Goal: Find specific page/section: Find specific page/section

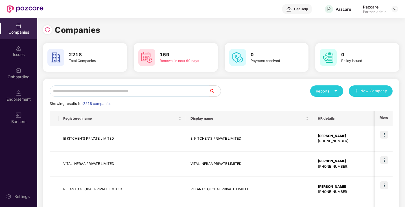
click at [66, 93] on input "text" at bounding box center [130, 90] width 160 height 11
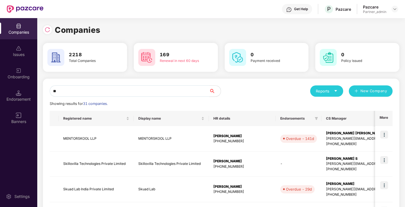
type input "*"
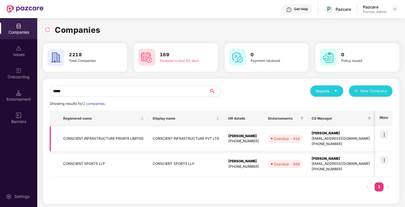
type input "*****"
click at [384, 134] on img at bounding box center [384, 134] width 8 height 8
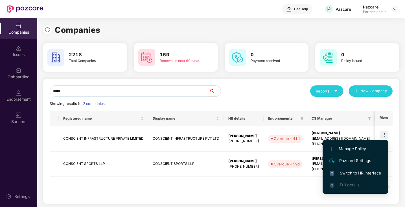
click at [356, 172] on span "Switch to HR interface" at bounding box center [355, 173] width 51 height 6
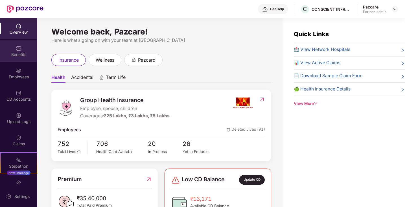
click at [22, 54] on div "Benefits" at bounding box center [18, 55] width 37 height 6
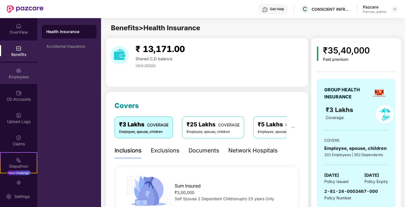
click at [28, 74] on div "Employees" at bounding box center [18, 77] width 37 height 6
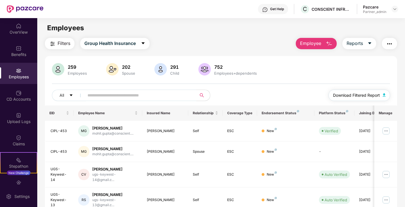
click at [371, 94] on span "Download Filtered Report" at bounding box center [356, 95] width 47 height 6
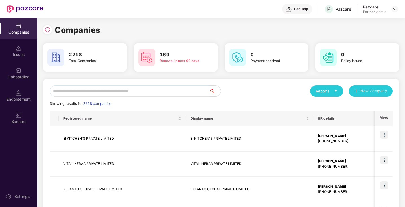
click at [80, 90] on input "text" at bounding box center [130, 90] width 160 height 11
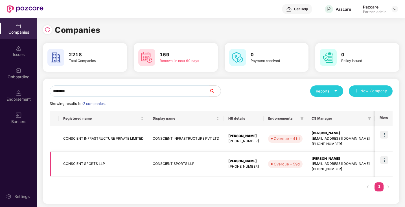
type input "********"
click at [385, 161] on img at bounding box center [384, 160] width 8 height 8
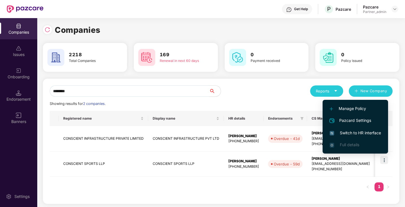
click at [370, 131] on span "Switch to HR interface" at bounding box center [355, 132] width 51 height 6
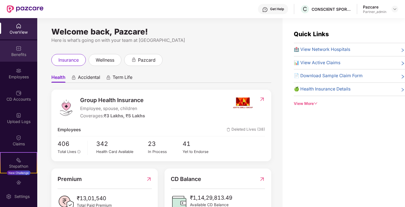
click at [25, 60] on div "Benefits" at bounding box center [18, 50] width 37 height 21
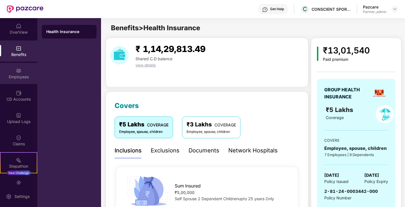
click at [24, 76] on div "Employees" at bounding box center [18, 77] width 37 height 6
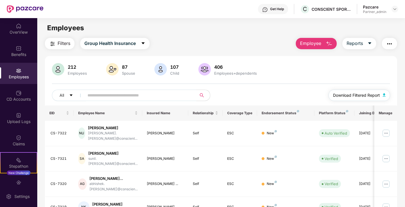
click at [385, 95] on img "button" at bounding box center [384, 94] width 3 height 3
